Goal: Transaction & Acquisition: Purchase product/service

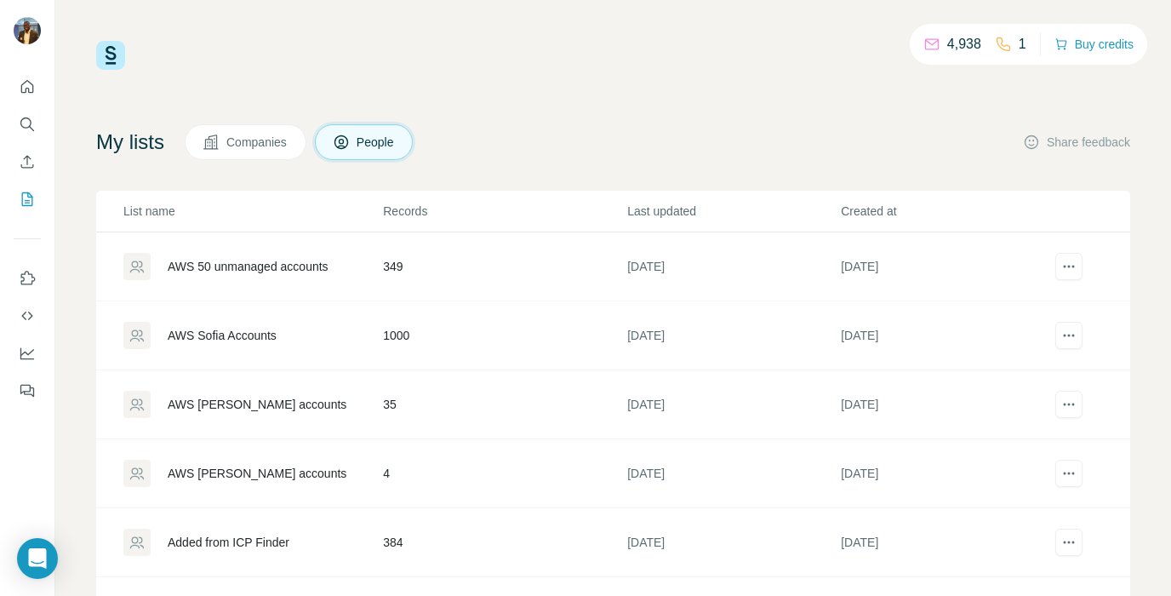
click at [274, 267] on div "AWS 50 unmanaged accounts" at bounding box center [248, 266] width 161 height 17
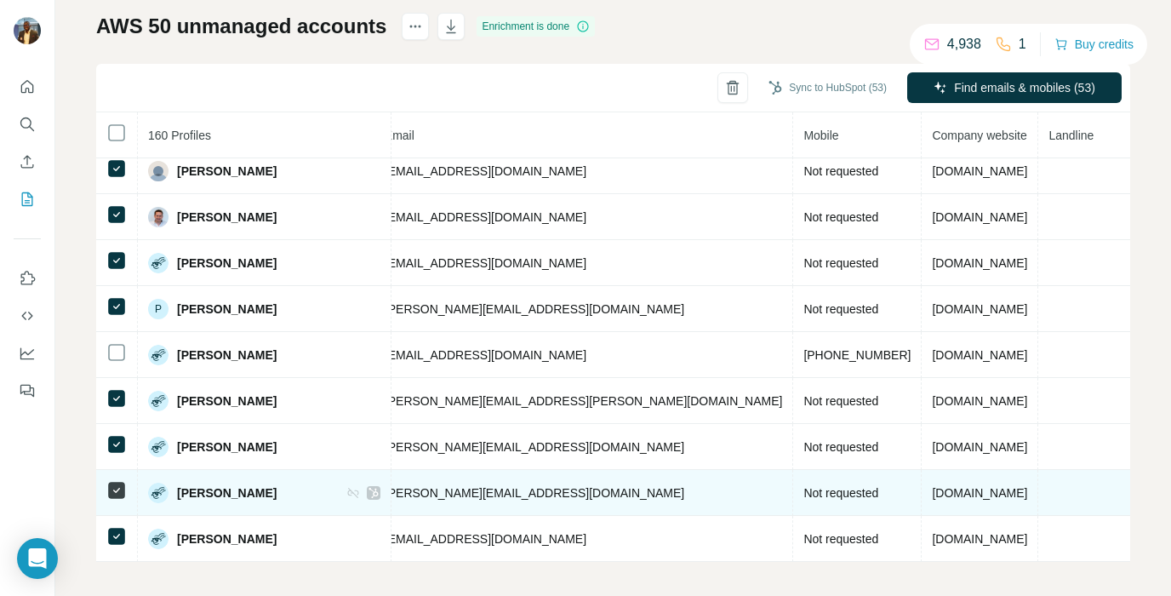
scroll to position [118, 0]
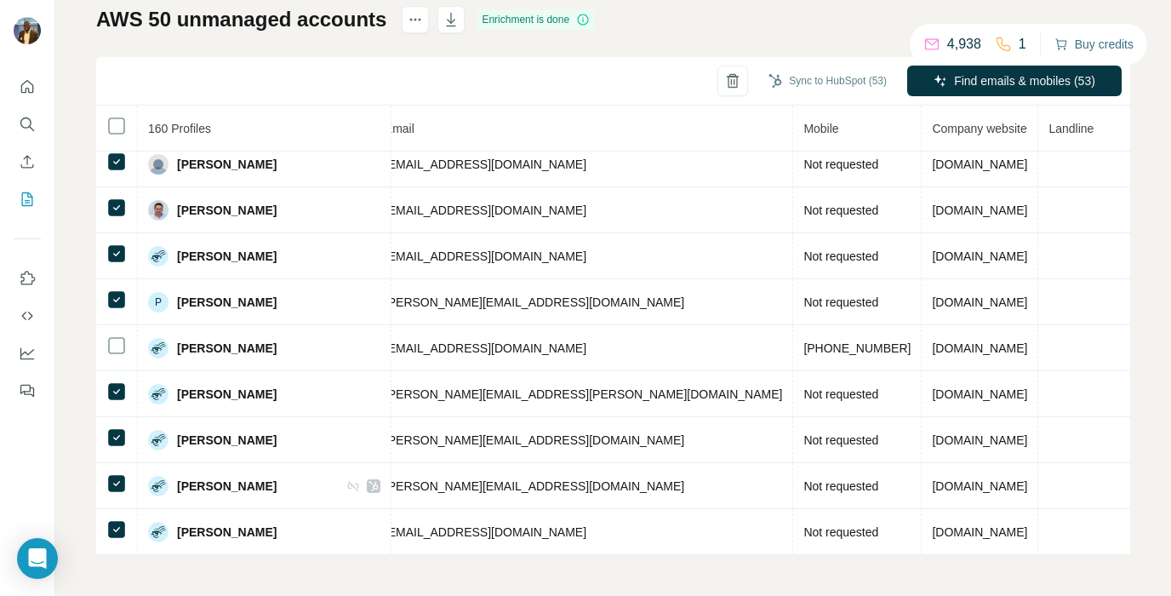
click at [1094, 40] on button "Buy credits" at bounding box center [1093, 44] width 79 height 24
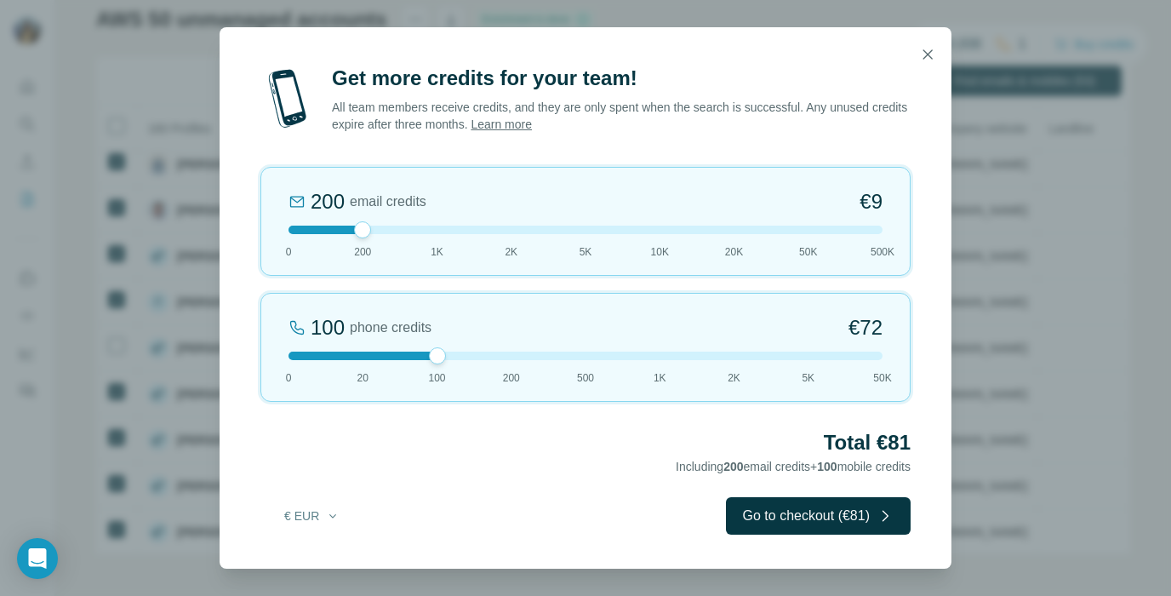
drag, startPoint x: 365, startPoint y: 357, endPoint x: 411, endPoint y: 357, distance: 45.9
click at [411, 357] on div at bounding box center [585, 355] width 594 height 9
drag, startPoint x: 364, startPoint y: 228, endPoint x: 249, endPoint y: 237, distance: 115.2
click at [249, 236] on div "Get more credits for your team! All team members receive credits, and they are …" at bounding box center [586, 317] width 732 height 504
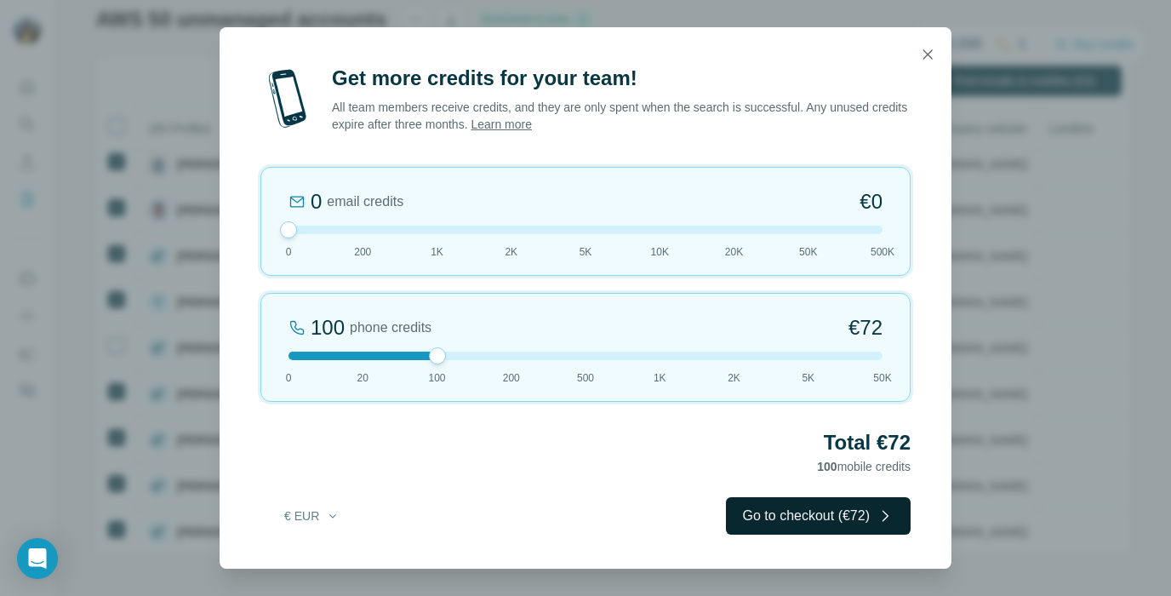
click at [834, 521] on button "Go to checkout (€72)" at bounding box center [818, 515] width 185 height 37
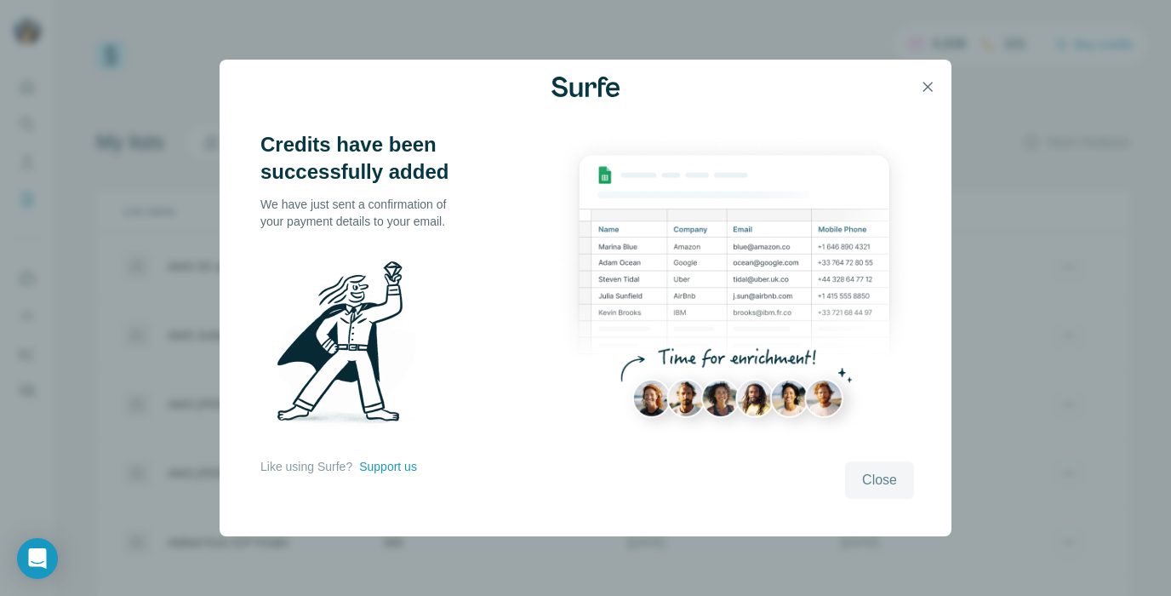
click at [878, 488] on span "Close" at bounding box center [879, 480] width 35 height 20
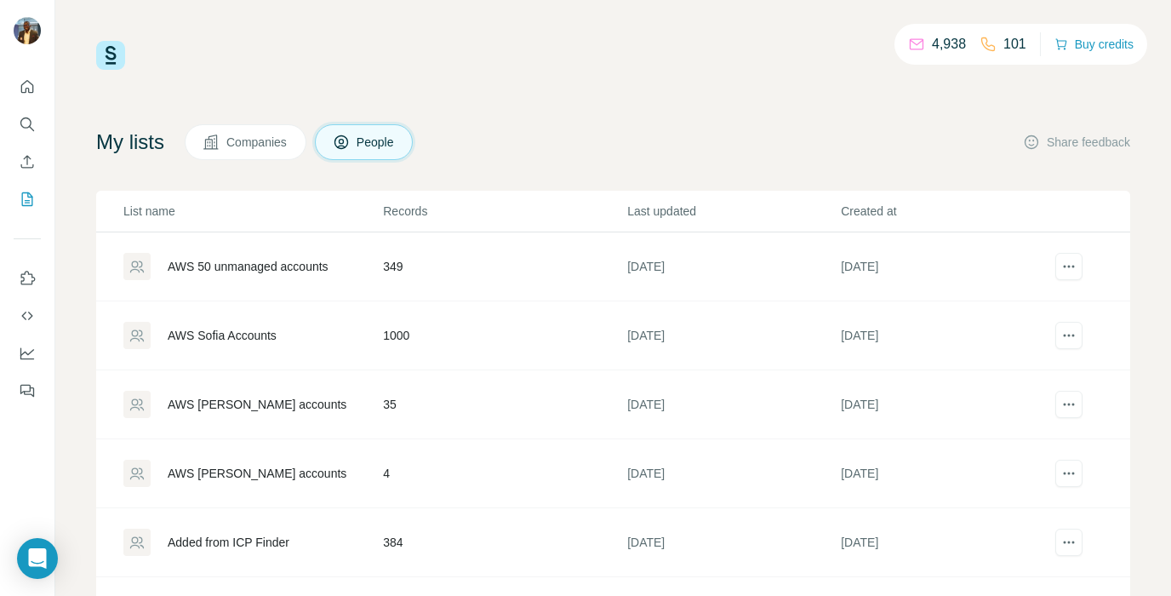
click at [268, 265] on div "AWS 50 unmanaged accounts" at bounding box center [248, 266] width 161 height 17
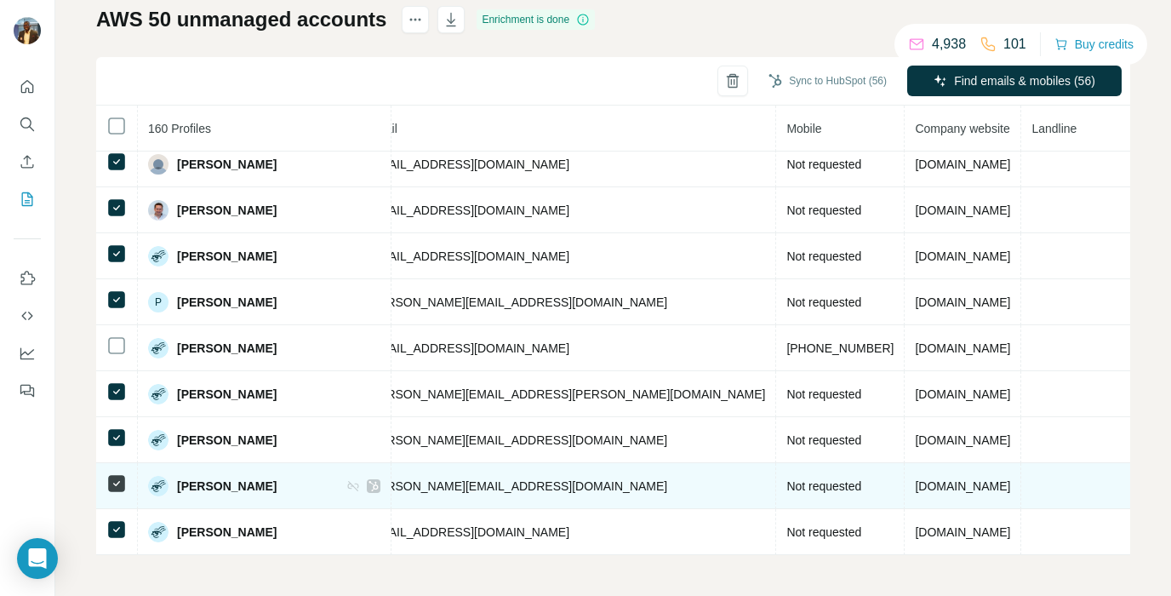
scroll to position [6948, 653]
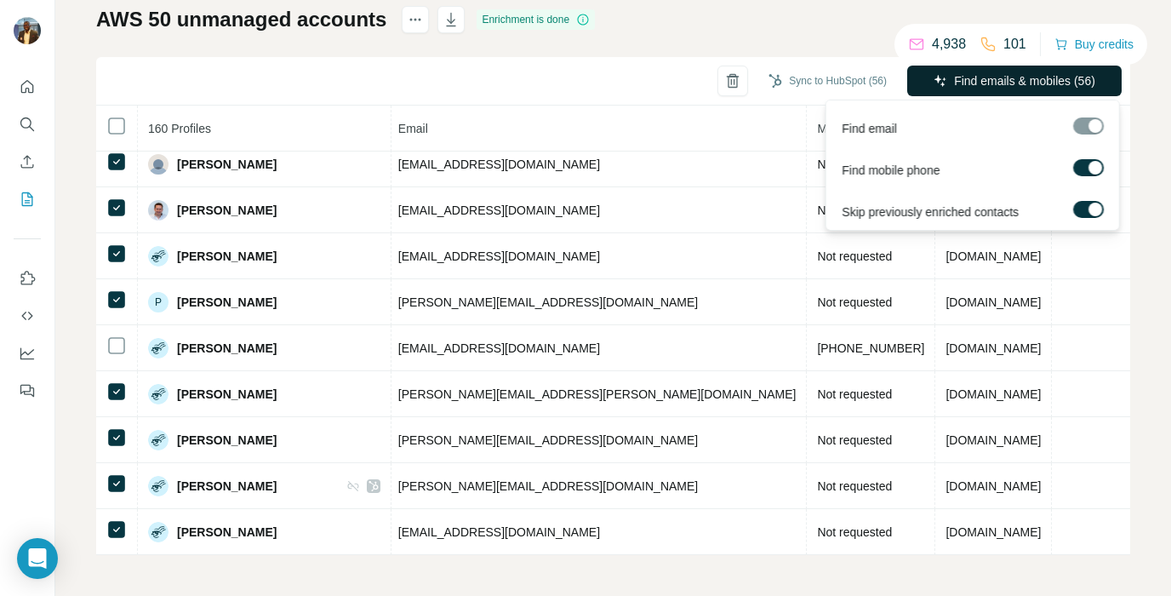
click at [988, 79] on span "Find emails & mobiles (56)" at bounding box center [1024, 80] width 141 height 17
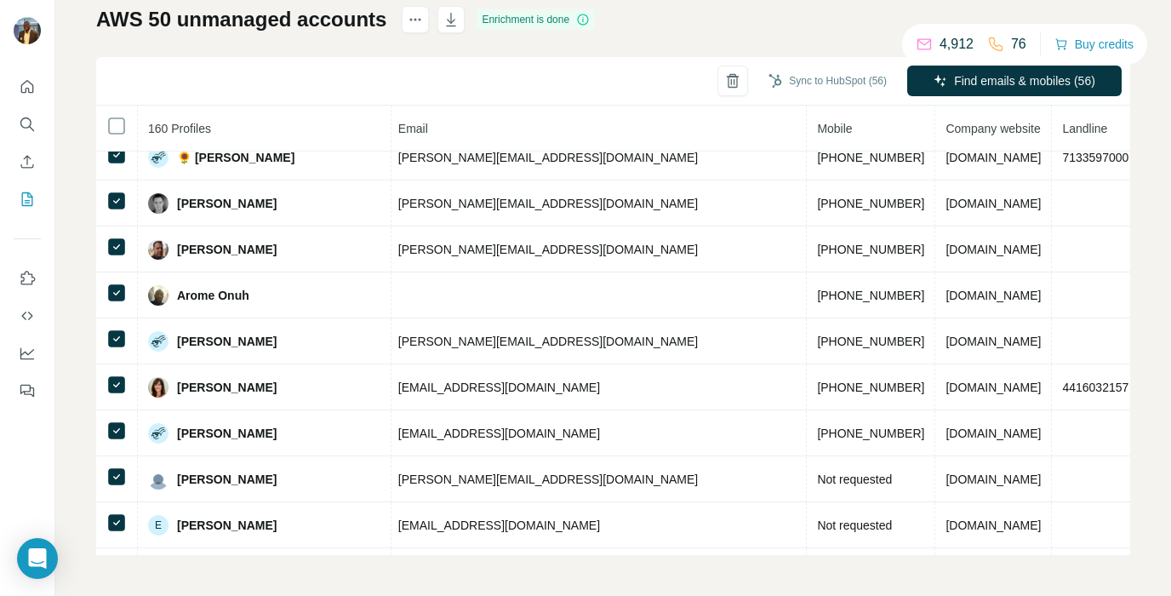
scroll to position [5981, 653]
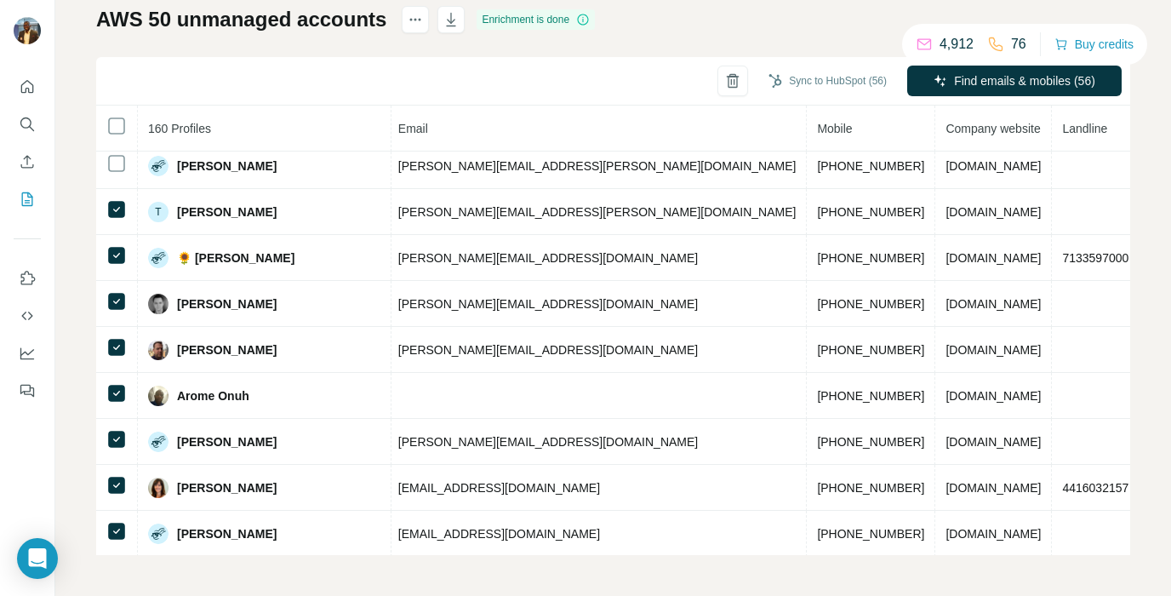
click at [562, 76] on div "Sync to HubSpot (56) Find emails & mobiles (56)" at bounding box center [613, 81] width 1034 height 48
click at [493, 63] on div "Sync to HubSpot (56) Find emails & mobiles (56)" at bounding box center [613, 81] width 1034 height 48
click at [457, 25] on icon "button" at bounding box center [450, 19] width 17 height 17
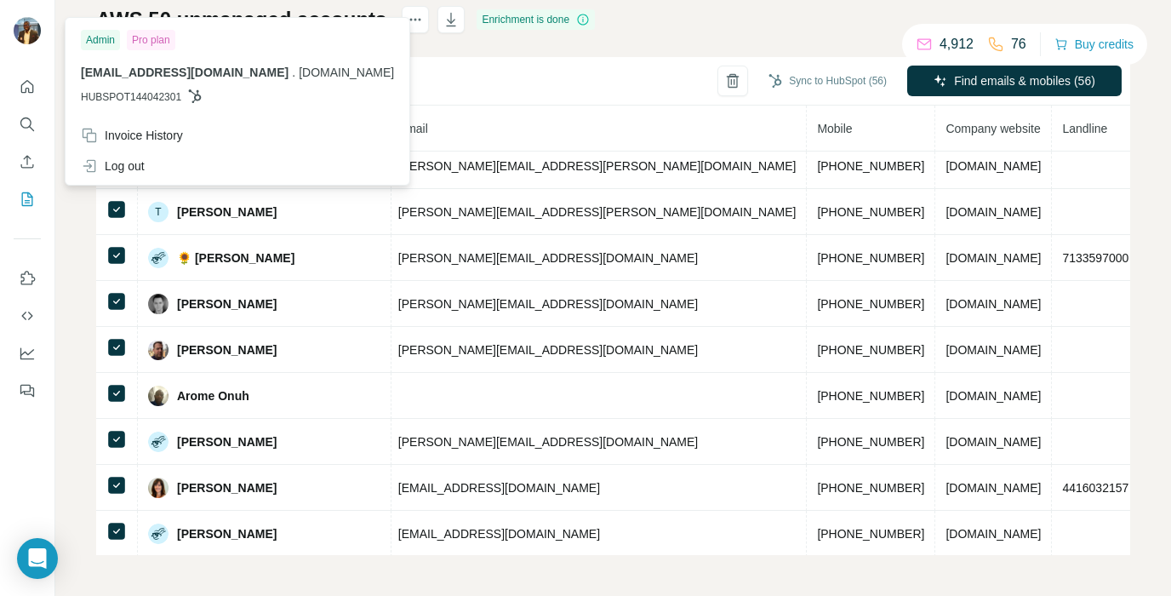
click at [26, 36] on img at bounding box center [27, 30] width 27 height 27
click at [167, 137] on div "Invoice History" at bounding box center [132, 135] width 102 height 17
